Goal: Information Seeking & Learning: Learn about a topic

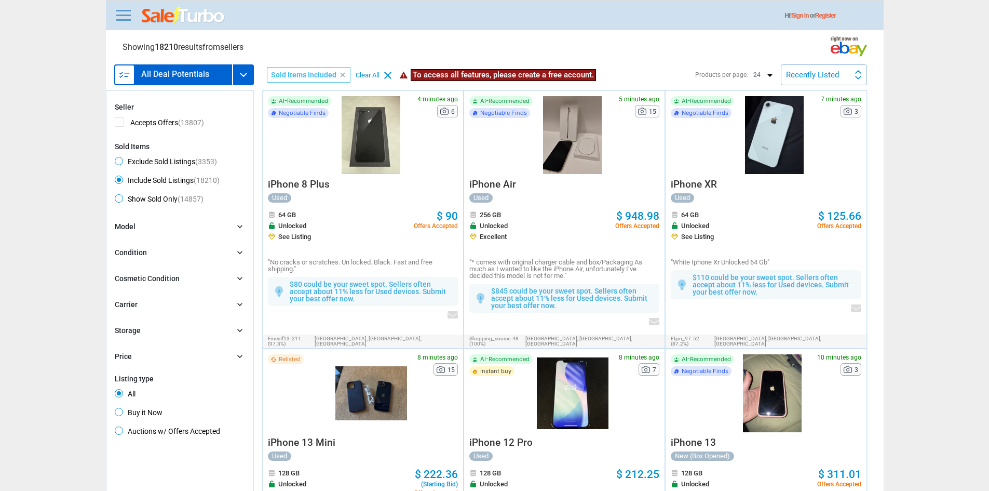
click at [207, 75] on h3 "All Deal Potentials" at bounding box center [175, 74] width 68 height 8
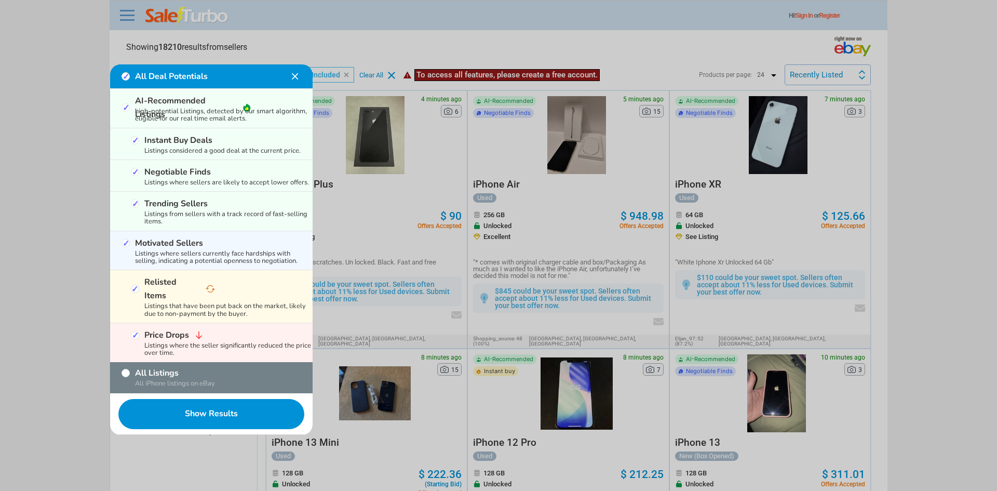
click at [455, 199] on div at bounding box center [498, 245] width 997 height 491
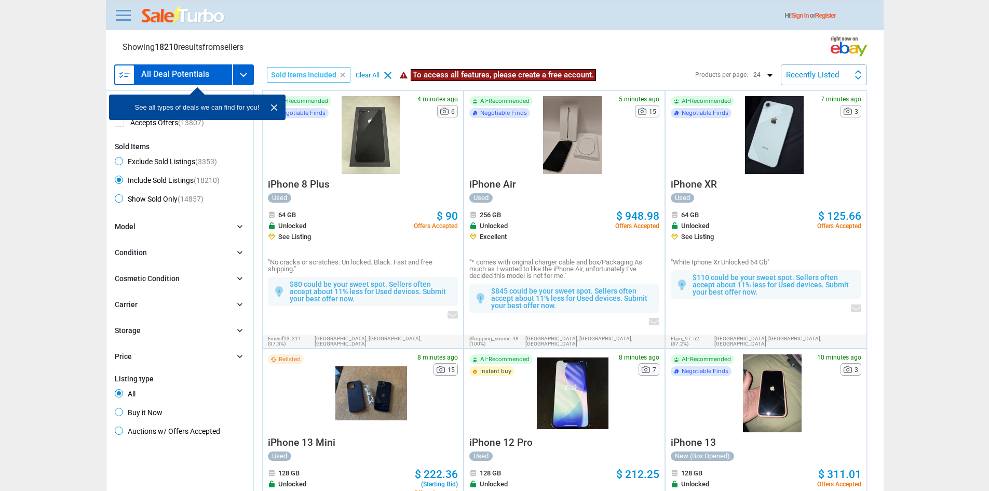
click at [833, 76] on div "Recently Listed" at bounding box center [812, 75] width 53 height 8
click at [837, 103] on li "Recently Listed" at bounding box center [824, 98] width 84 height 22
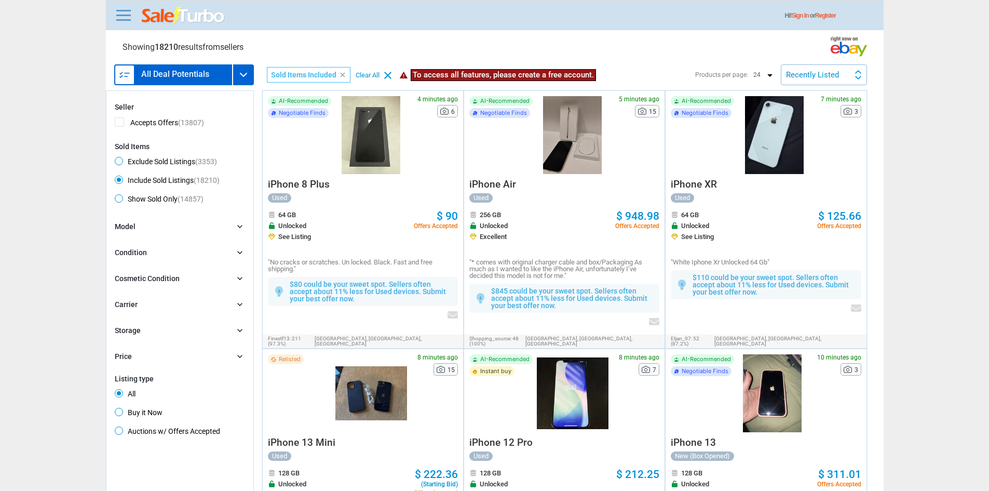
drag, startPoint x: 127, startPoint y: 31, endPoint x: 121, endPoint y: 23, distance: 9.4
click at [121, 23] on div "Hi! Sign In or Register" at bounding box center [498, 15] width 770 height 19
click at [128, 16] on span at bounding box center [123, 16] width 15 height 2
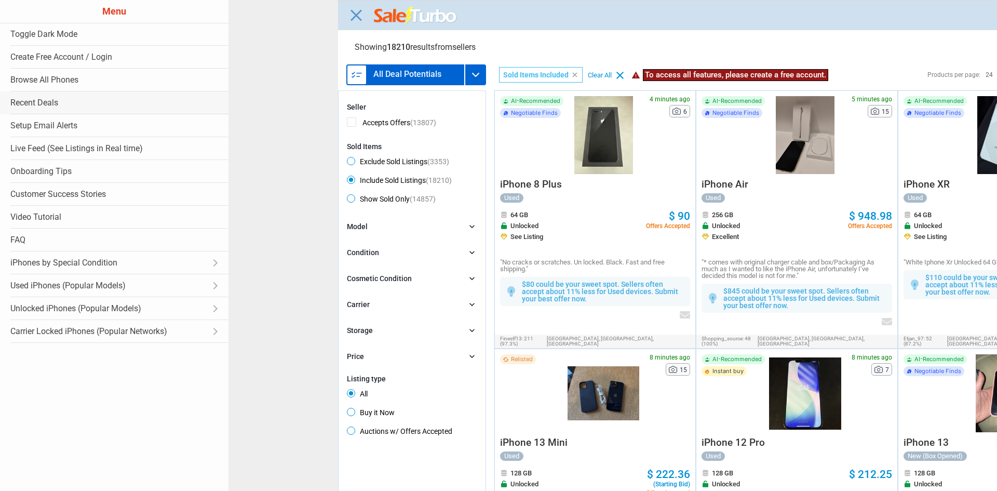
click at [53, 101] on link "Recent Deals" at bounding box center [114, 102] width 228 height 23
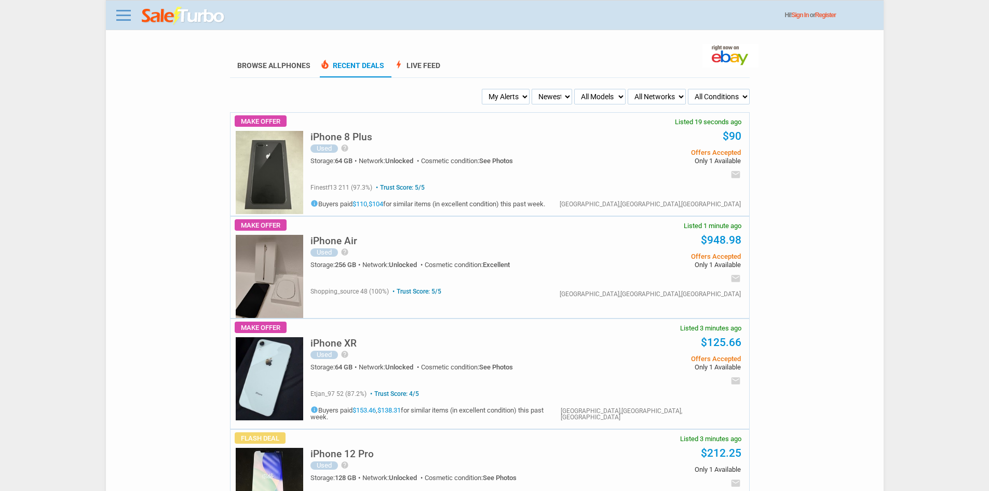
click at [528, 102] on select "My Alerts All Deals BIN Only w/ Offers Only" at bounding box center [506, 97] width 48 height 16
select select "flash_bin"
click at [483, 89] on select "My Alerts All Deals BIN Only w/ Offers Only" at bounding box center [506, 97] width 48 height 16
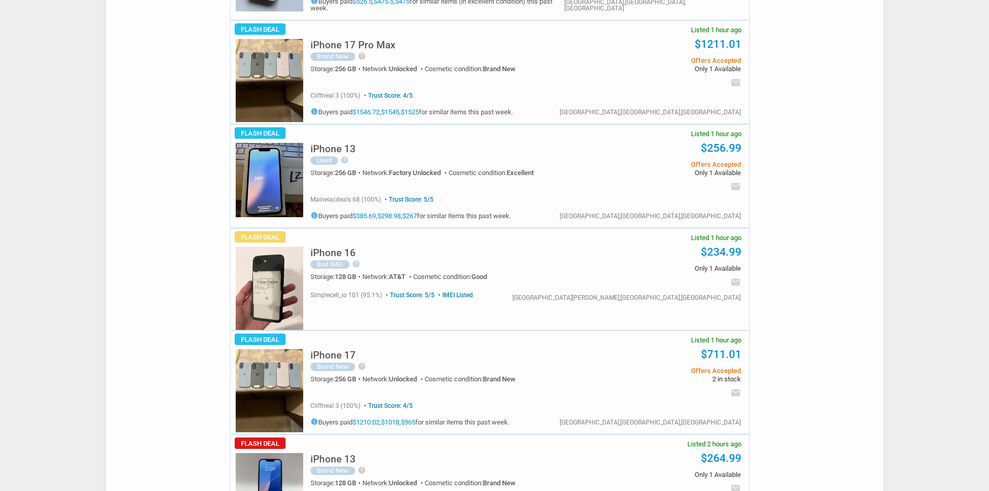
scroll to position [727, 0]
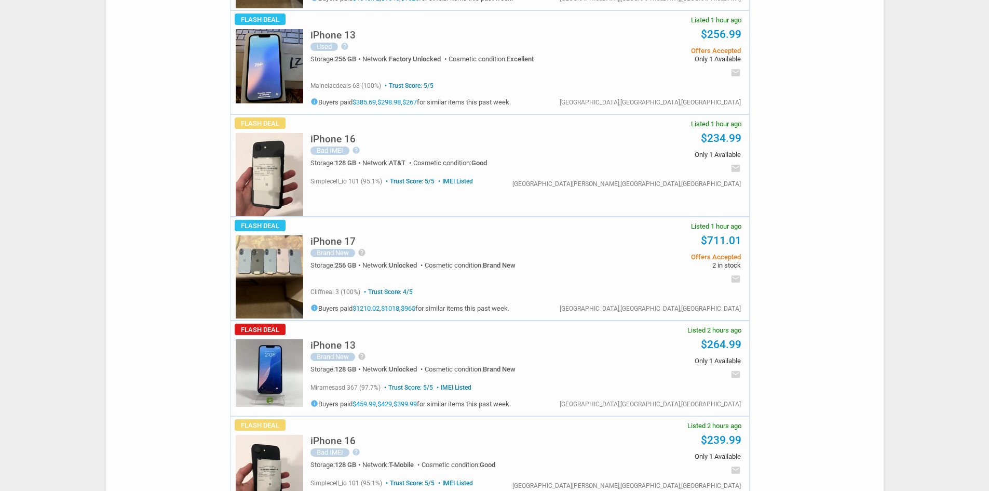
click at [290, 250] on img at bounding box center [269, 276] width 67 height 83
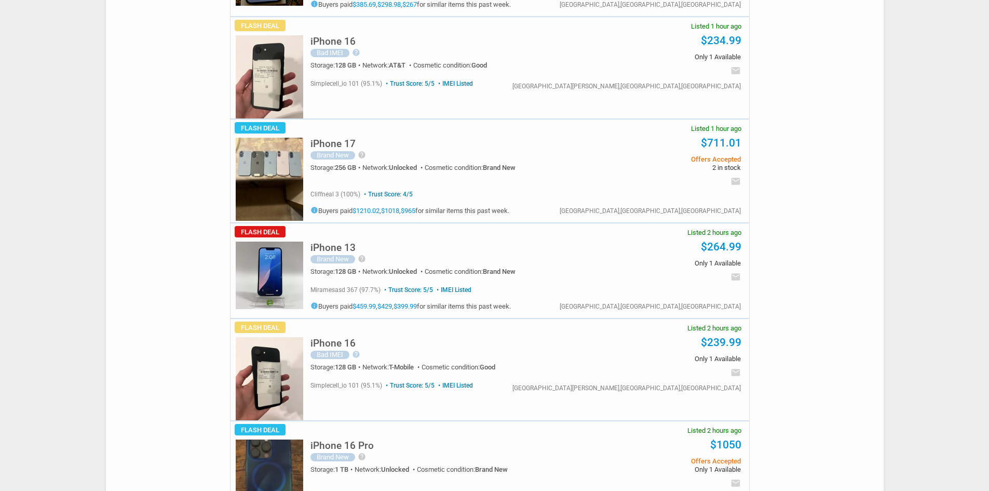
scroll to position [831, 0]
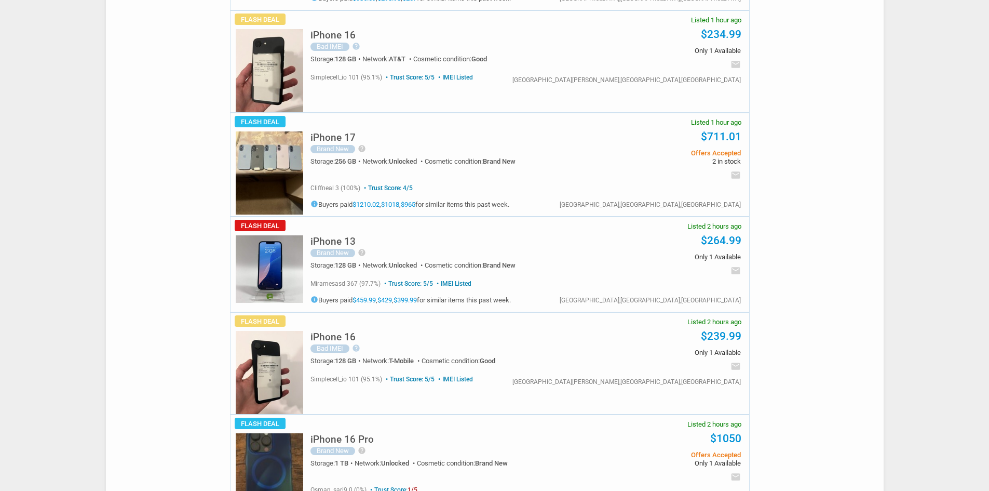
click at [272, 365] on img at bounding box center [269, 372] width 67 height 83
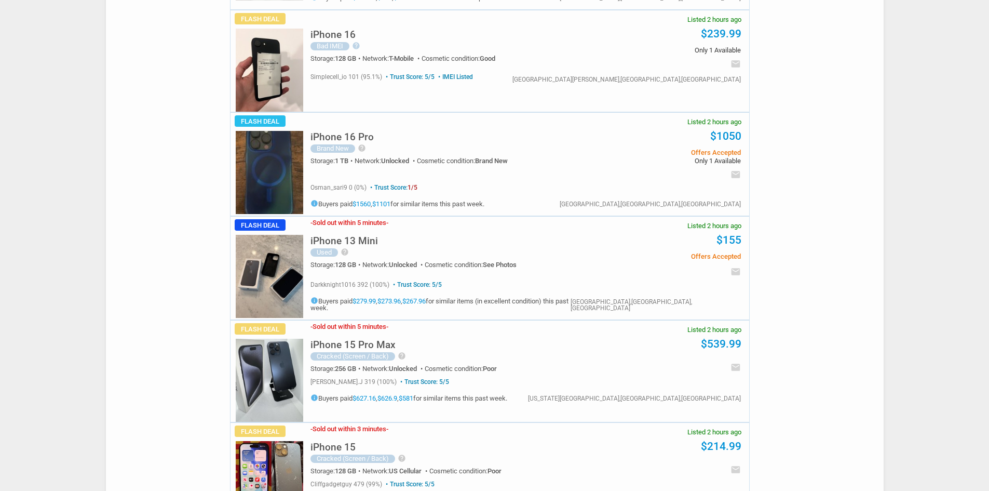
scroll to position [1142, 0]
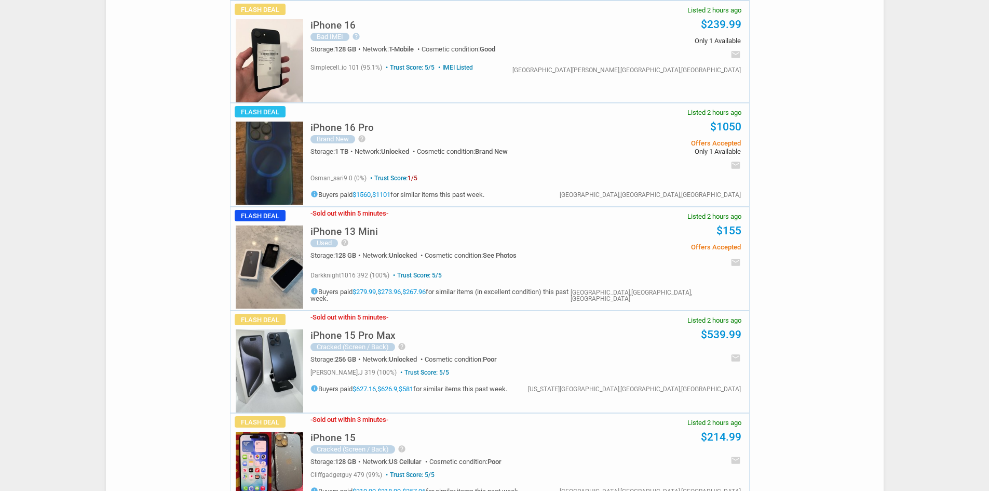
click at [290, 329] on img at bounding box center [269, 370] width 67 height 83
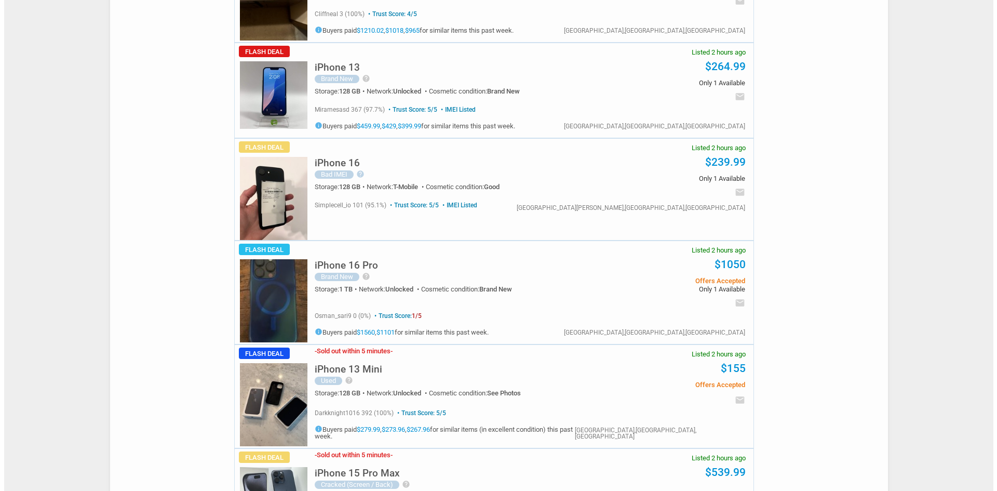
scroll to position [0, 0]
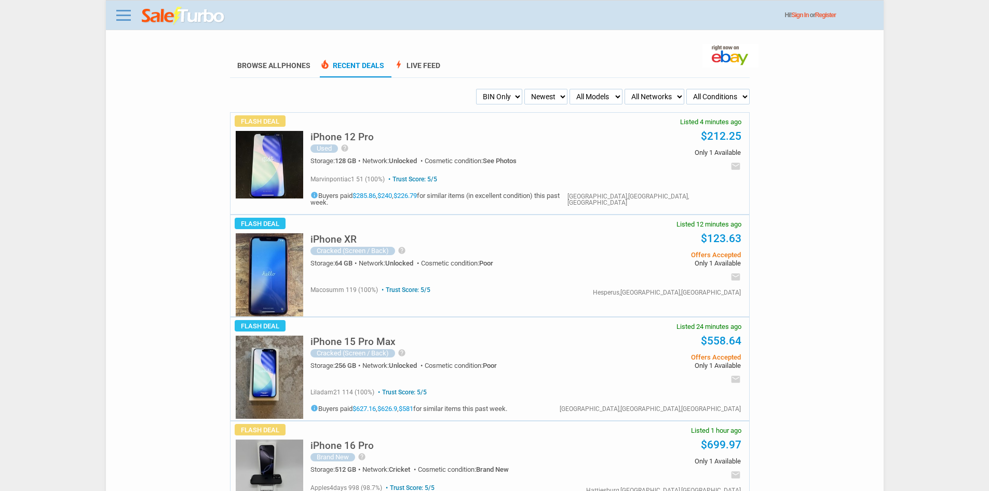
drag, startPoint x: 563, startPoint y: 246, endPoint x: 506, endPoint y: -8, distance: 260.2
click at [121, 10] on link at bounding box center [123, 15] width 21 height 17
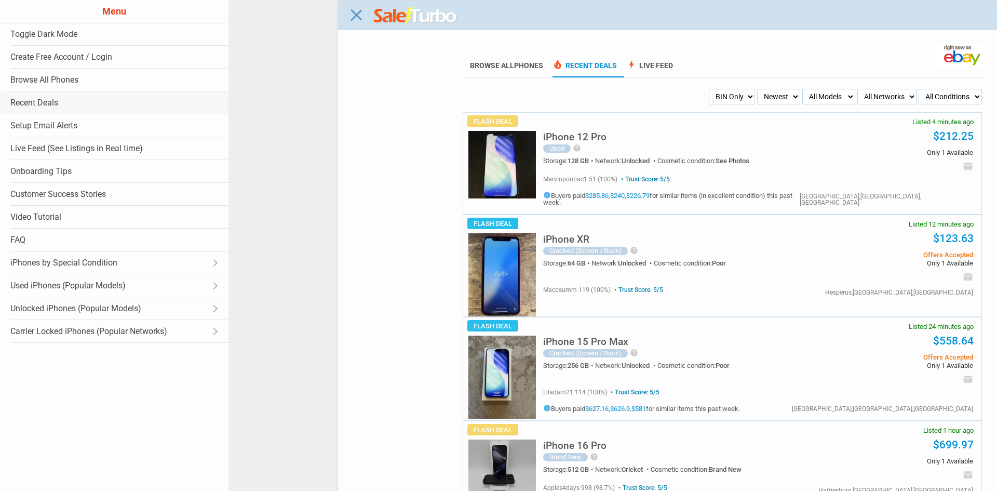
click at [46, 102] on link "Recent Deals" at bounding box center [114, 102] width 228 height 23
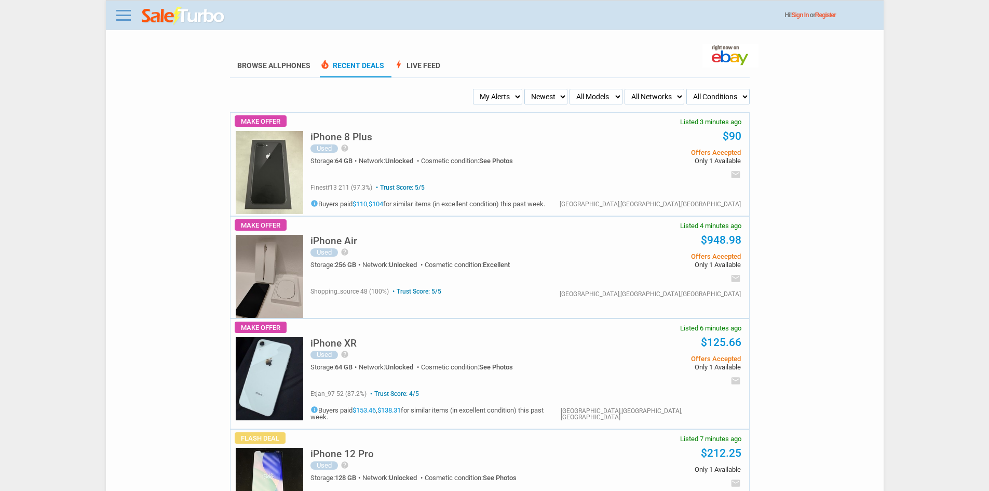
drag, startPoint x: 350, startPoint y: 98, endPoint x: 283, endPoint y: 78, distance: 69.7
click at [344, 97] on ul "My Alerts All Deals BIN Only w/ Offers Only Newest Oldest Sold Fastest Savvy Bu…" at bounding box center [489, 97] width 520 height 16
click at [282, 77] on li "Browse All Phones" at bounding box center [274, 66] width 88 height 23
click at [282, 68] on link "Browse All Phones" at bounding box center [273, 69] width 73 height 16
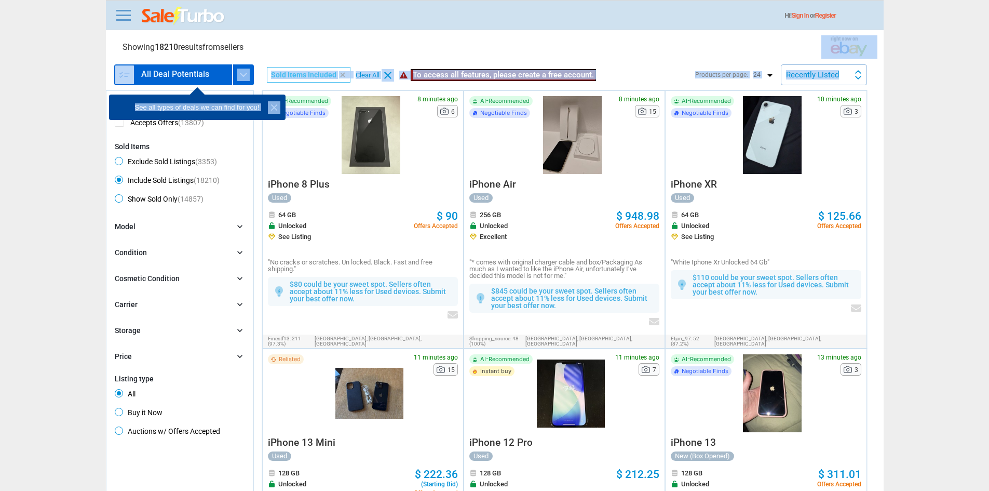
click at [845, 66] on div "Recently Listed Recently Listed Price (L) Price Drop Time" at bounding box center [824, 74] width 86 height 21
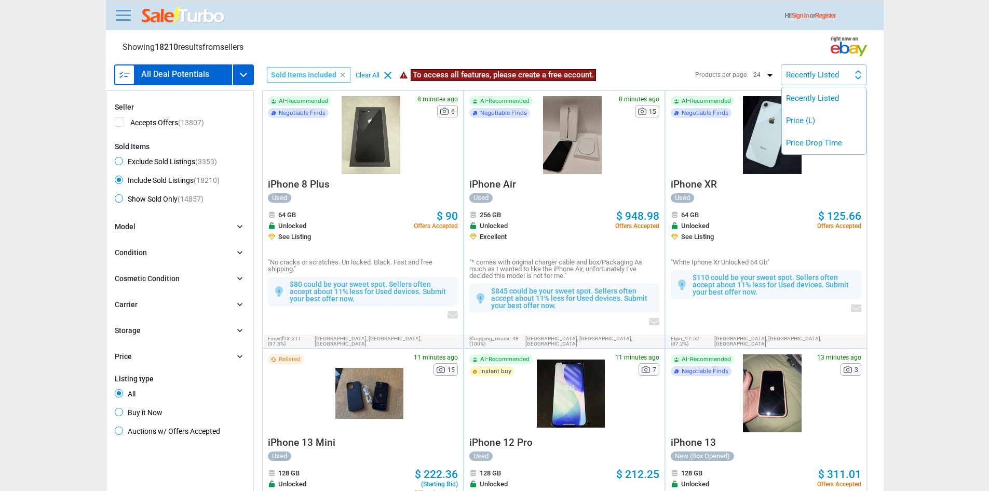
drag, startPoint x: 390, startPoint y: 99, endPoint x: 391, endPoint y: 93, distance: 5.4
click at [391, 94] on div at bounding box center [494, 245] width 989 height 491
drag, startPoint x: 177, startPoint y: 36, endPoint x: 178, endPoint y: 28, distance: 8.4
click at [177, 23] on img at bounding box center [184, 16] width 84 height 19
